Goal: Information Seeking & Learning: Find specific fact

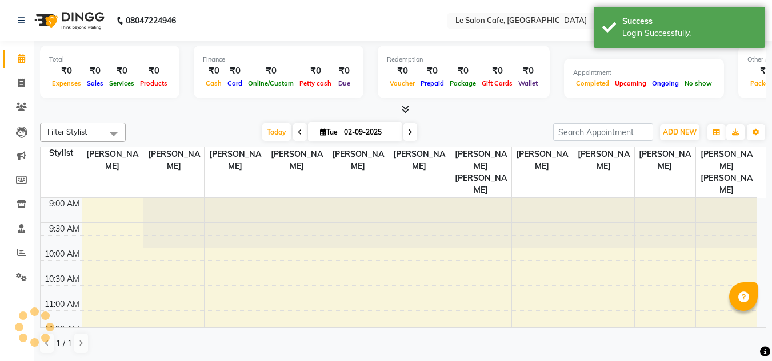
select select "en"
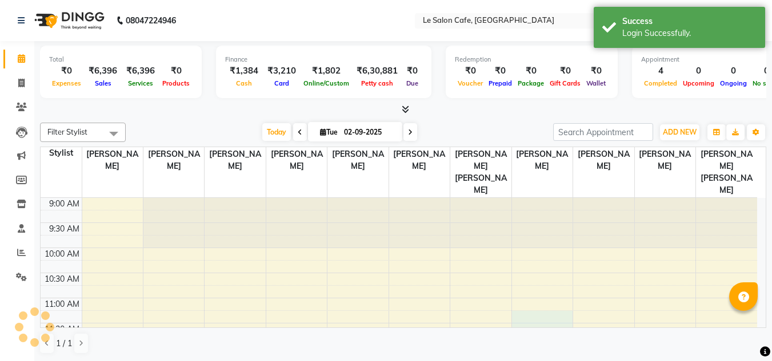
drag, startPoint x: 554, startPoint y: 300, endPoint x: 543, endPoint y: 295, distance: 12.5
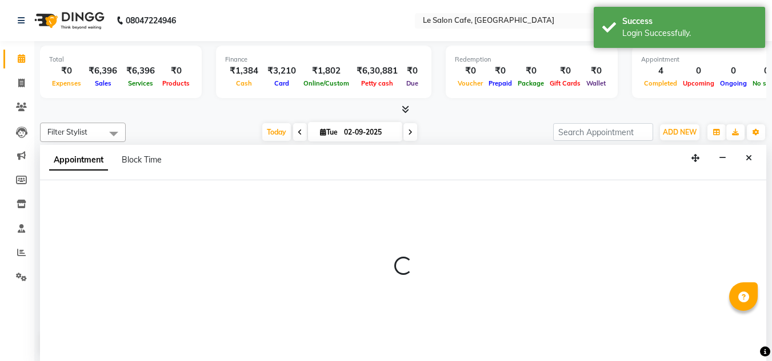
scroll to position [1, 0]
select select "85590"
select select "tentative"
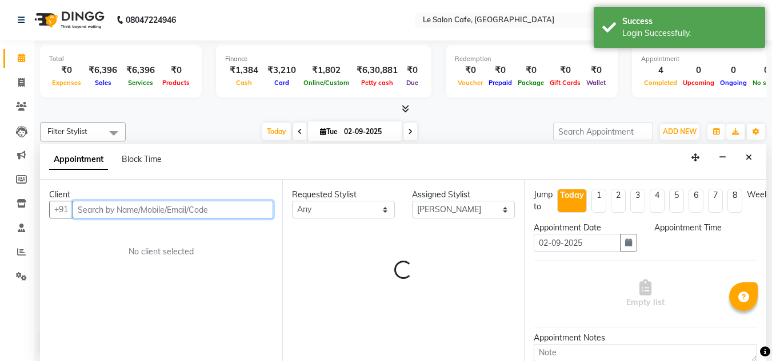
select select "675"
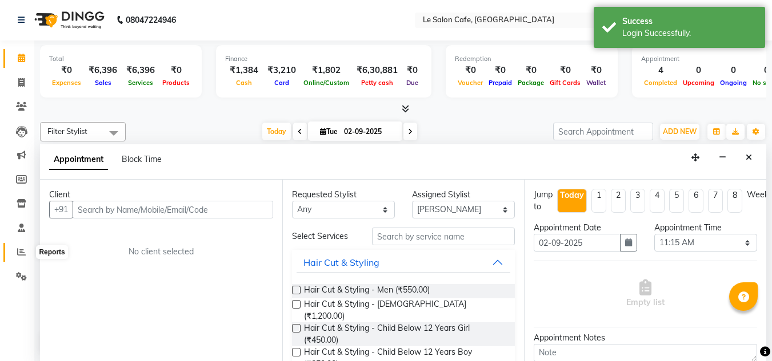
click at [19, 252] on icon at bounding box center [21, 252] width 9 height 9
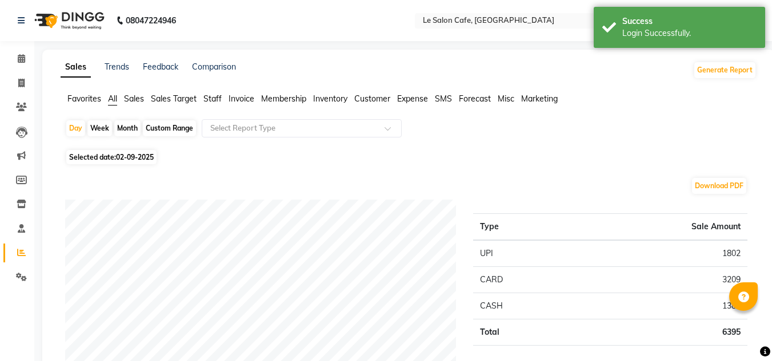
click at [127, 130] on div "Month" at bounding box center [127, 128] width 26 height 16
select select "9"
select select "2025"
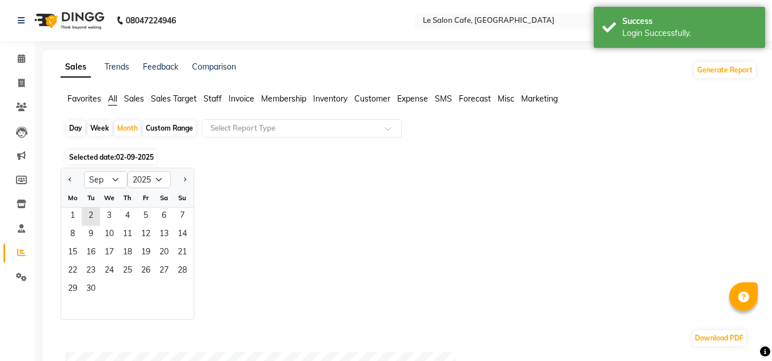
click at [178, 128] on div "Custom Range" at bounding box center [169, 128] width 53 height 16
select select "9"
select select "2025"
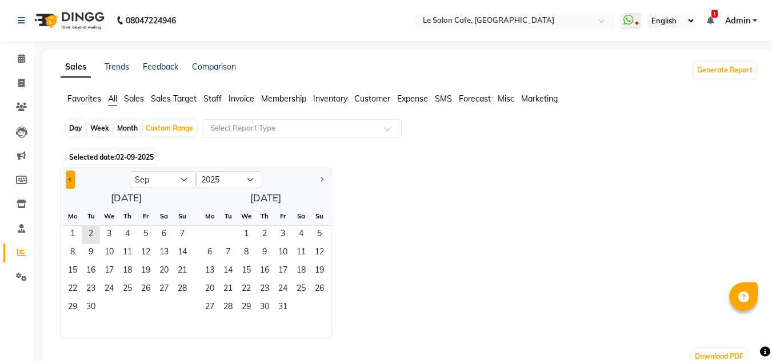
click at [74, 182] on button "Previous month" at bounding box center [70, 180] width 9 height 18
select select "8"
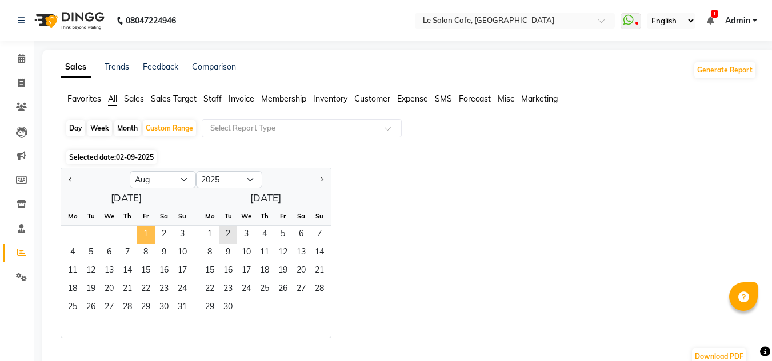
click at [151, 236] on span "1" at bounding box center [145, 235] width 18 height 18
click at [183, 311] on span "31" at bounding box center [182, 308] width 18 height 18
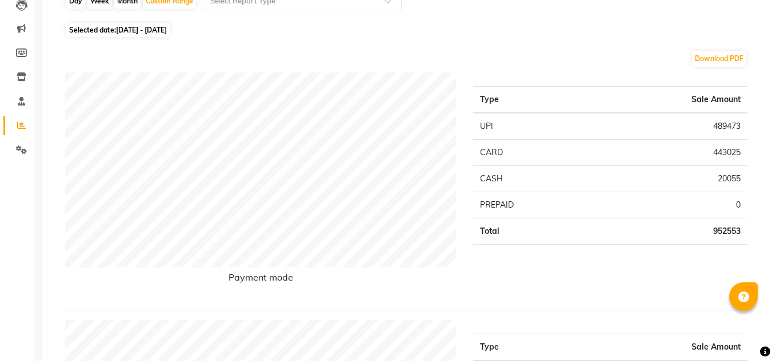
scroll to position [114, 0]
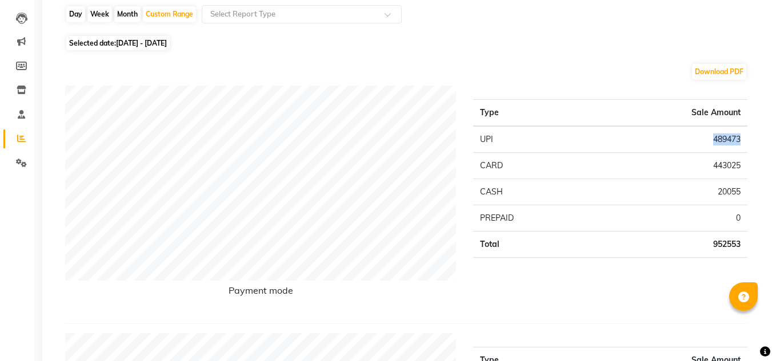
drag, startPoint x: 710, startPoint y: 136, endPoint x: 746, endPoint y: 139, distance: 36.0
click at [746, 139] on td "489473" at bounding box center [668, 139] width 156 height 27
copy td "489473"
drag, startPoint x: 713, startPoint y: 165, endPoint x: 746, endPoint y: 166, distance: 33.7
click at [746, 166] on td "443025" at bounding box center [668, 166] width 156 height 26
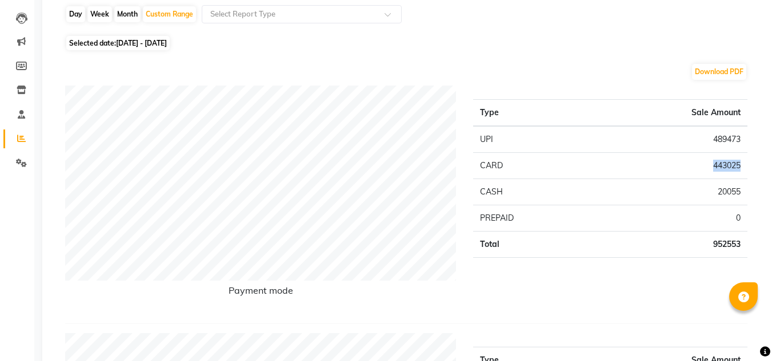
copy td "443025"
drag, startPoint x: 707, startPoint y: 191, endPoint x: 756, endPoint y: 192, distance: 49.1
click at [445, 309] on div "Payment mode" at bounding box center [261, 200] width 408 height 229
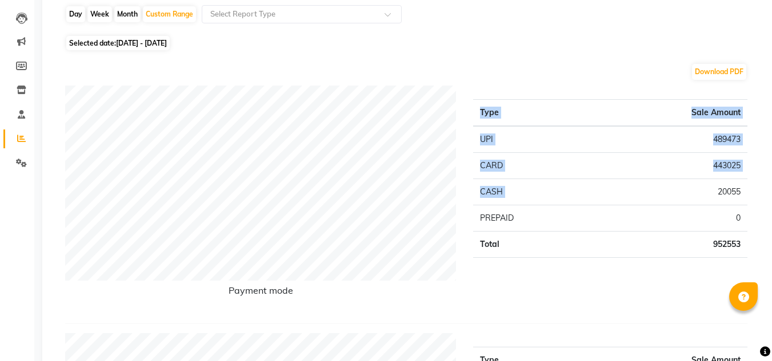
drag, startPoint x: 714, startPoint y: 192, endPoint x: 748, endPoint y: 192, distance: 34.3
click at [748, 192] on div "Type Sale Amount UPI 489473 CARD 443025 CASH 20055 PREPAID 0 Total 952553" at bounding box center [609, 200] width 291 height 229
click at [709, 188] on td "20055" at bounding box center [668, 192] width 156 height 26
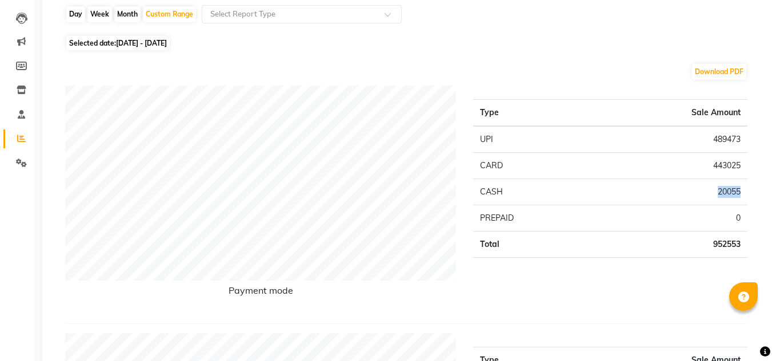
drag, startPoint x: 711, startPoint y: 188, endPoint x: 743, endPoint y: 190, distance: 32.0
click at [743, 190] on td "20055" at bounding box center [668, 192] width 156 height 26
copy td "20055"
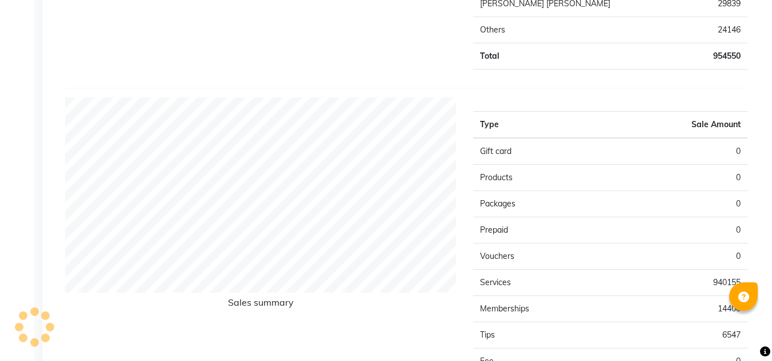
scroll to position [746, 0]
